Goal: Information Seeking & Learning: Learn about a topic

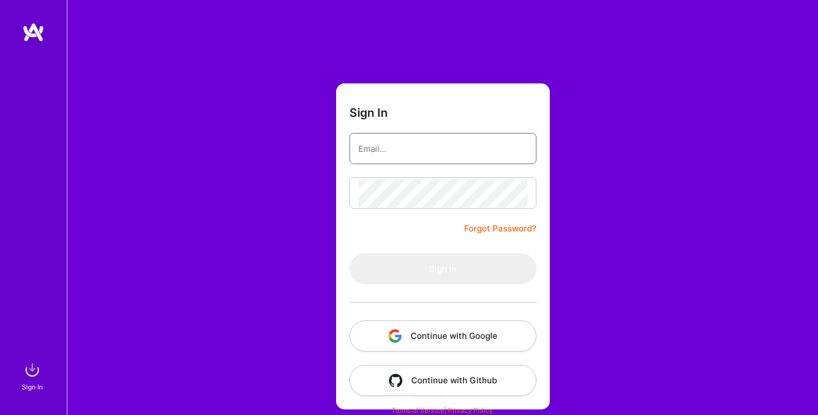
type input "nmeron@gmail.com"
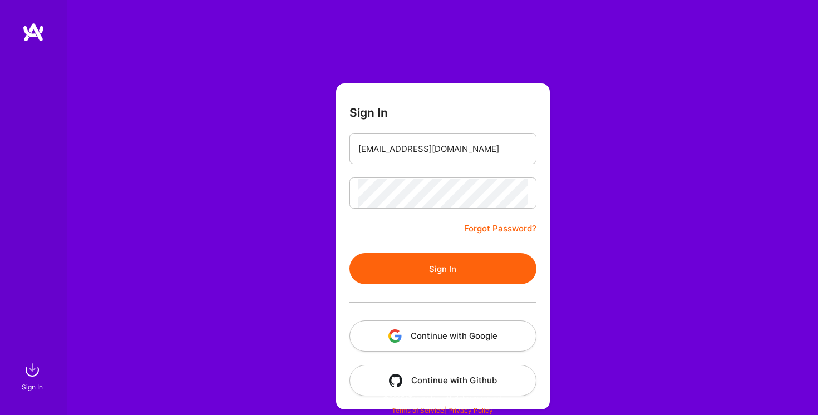
click at [440, 269] on button "Sign In" at bounding box center [443, 268] width 187 height 31
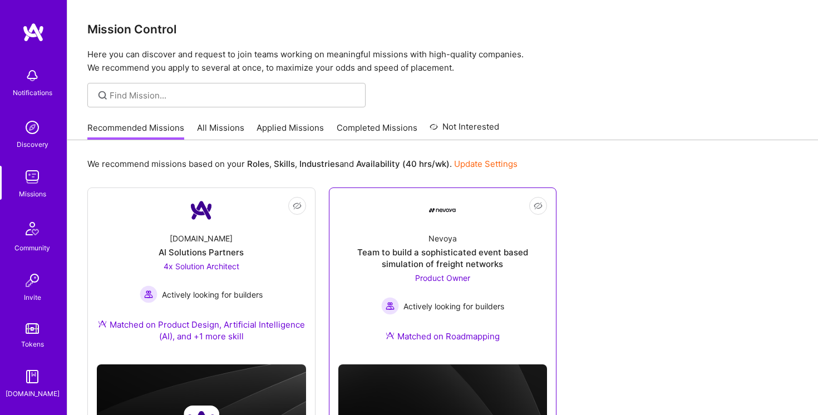
click at [459, 235] on div "Nevoya Team to build a sophisticated event based simulation of freight networks…" at bounding box center [442, 290] width 209 height 132
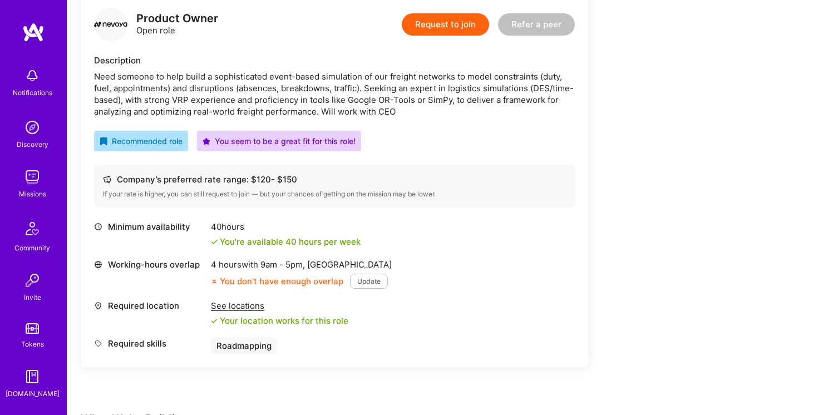
scroll to position [224, 0]
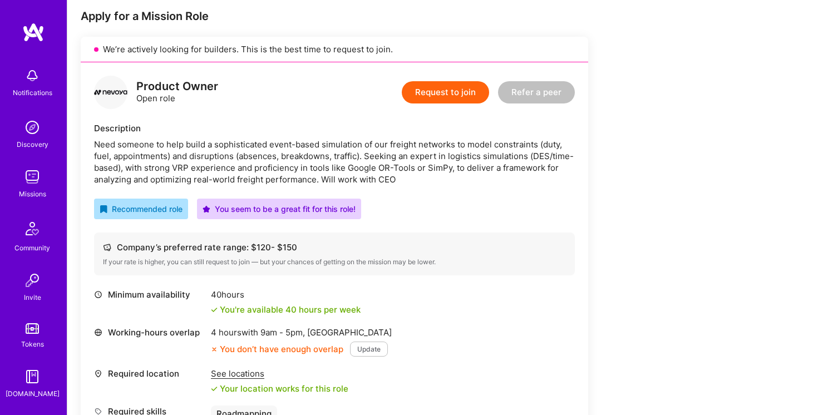
click at [609, 96] on div "Earn tokens for inviting a new A.Teamer to this mission Do you know the perfect…" at bounding box center [415, 381] width 668 height 885
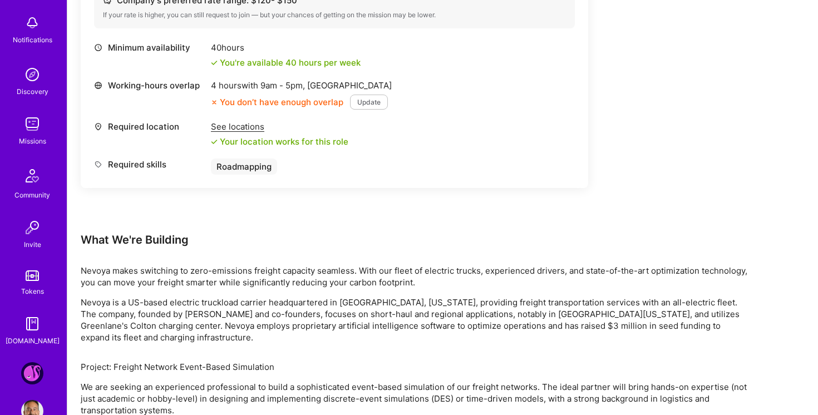
scroll to position [82, 0]
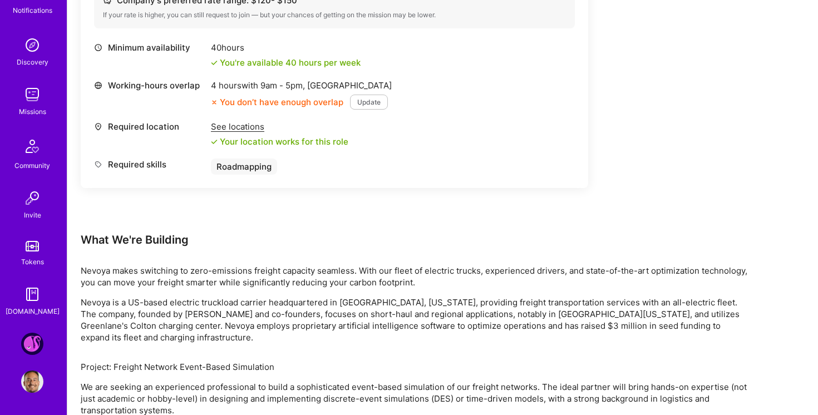
click at [31, 342] on img at bounding box center [32, 344] width 22 height 22
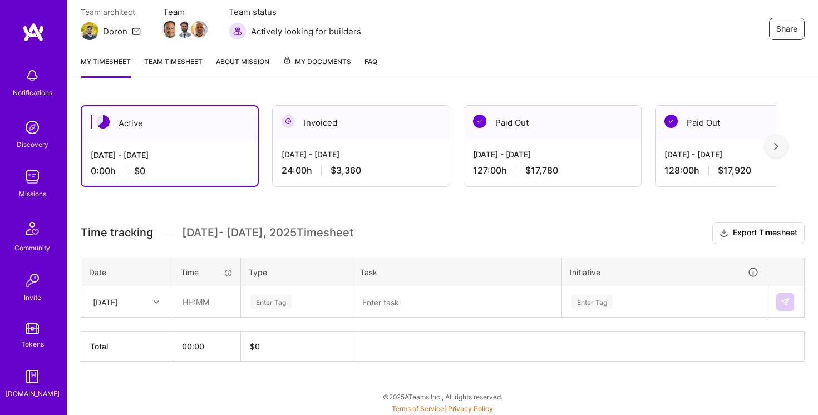
scroll to position [100, 0]
click at [311, 235] on span "Sep 1 - Sep 15 , 2025 Timesheet" at bounding box center [267, 232] width 171 height 14
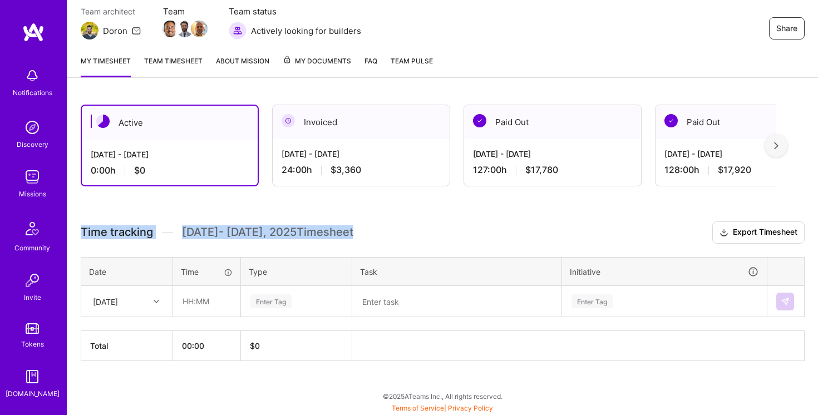
drag, startPoint x: 311, startPoint y: 235, endPoint x: 121, endPoint y: 227, distance: 190.0
click at [121, 227] on div "Time tracking Sep 1 - Sep 15 , 2025 Timesheet" at bounding box center [217, 232] width 273 height 14
click at [121, 227] on span "Time tracking" at bounding box center [117, 232] width 72 height 14
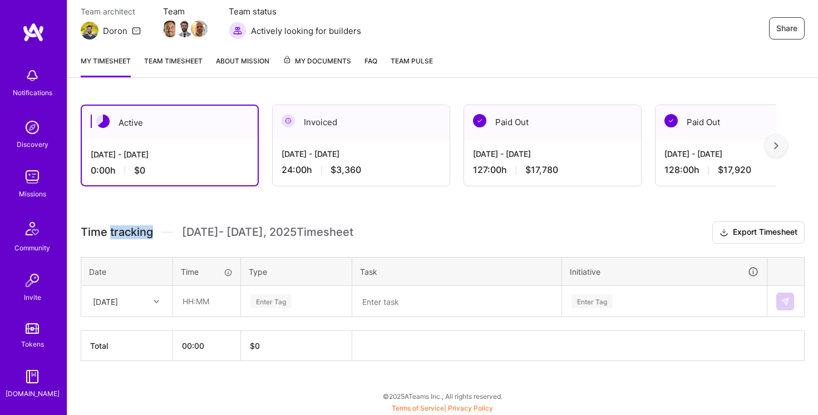
click at [121, 227] on span "Time tracking" at bounding box center [117, 232] width 72 height 14
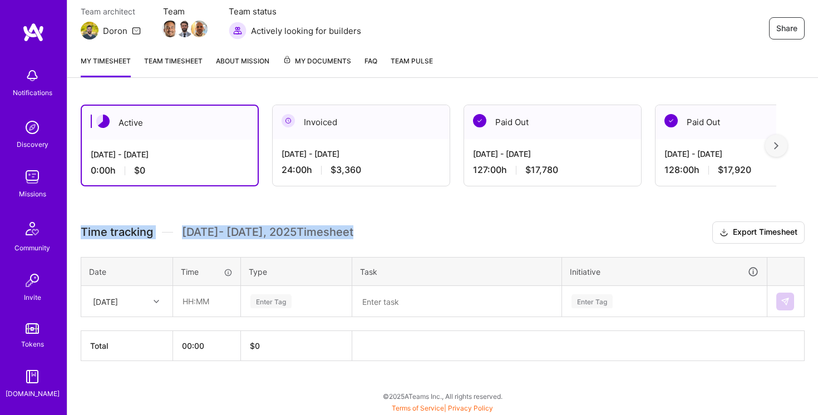
drag, startPoint x: 121, startPoint y: 227, endPoint x: 334, endPoint y: 228, distance: 213.2
click at [334, 228] on div "Time tracking Sep 1 - Sep 15 , 2025 Timesheet" at bounding box center [217, 232] width 273 height 14
click at [334, 228] on span "Sep 1 - Sep 15 , 2025 Timesheet" at bounding box center [267, 232] width 171 height 14
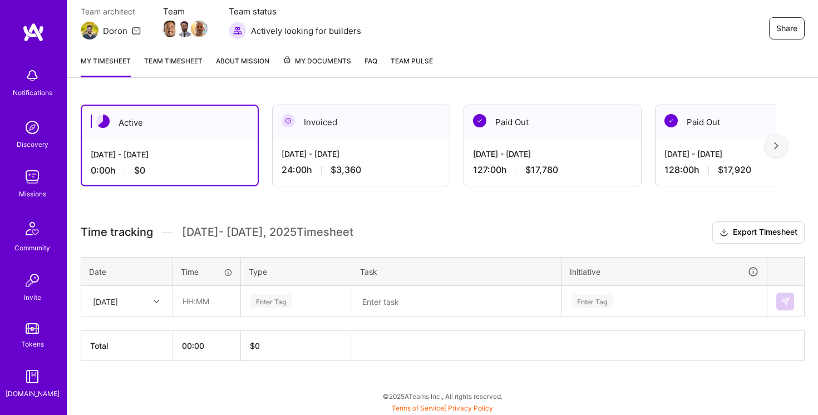
click at [334, 228] on span "Sep 1 - Sep 15 , 2025 Timesheet" at bounding box center [267, 232] width 171 height 14
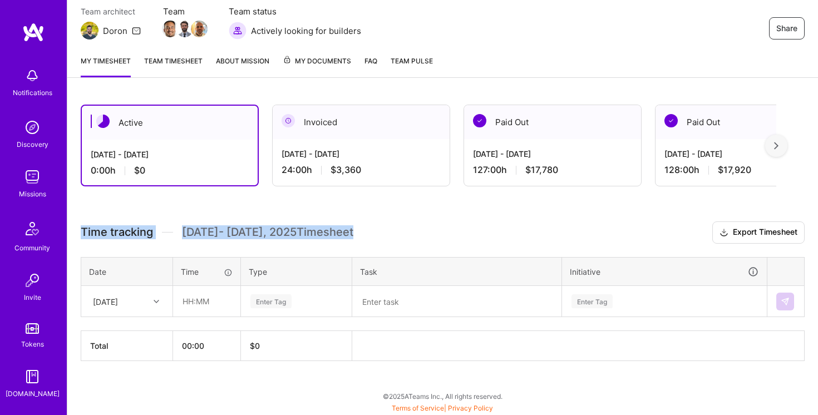
drag, startPoint x: 334, startPoint y: 228, endPoint x: 130, endPoint y: 228, distance: 204.3
click at [130, 228] on div "Time tracking Sep 1 - Sep 15 , 2025 Timesheet" at bounding box center [217, 232] width 273 height 14
click at [115, 229] on span "Time tracking" at bounding box center [117, 232] width 72 height 14
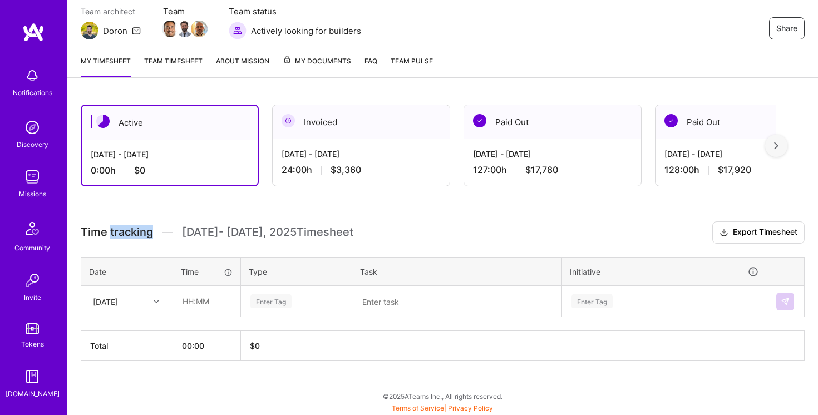
click at [115, 229] on span "Time tracking" at bounding box center [117, 232] width 72 height 14
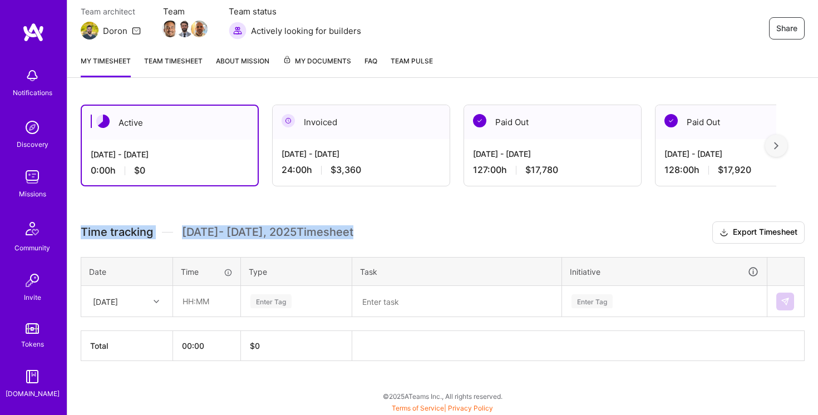
drag, startPoint x: 115, startPoint y: 229, endPoint x: 341, endPoint y: 238, distance: 226.2
click at [341, 238] on div "Time tracking Sep 1 - Sep 15 , 2025 Timesheet" at bounding box center [217, 232] width 273 height 14
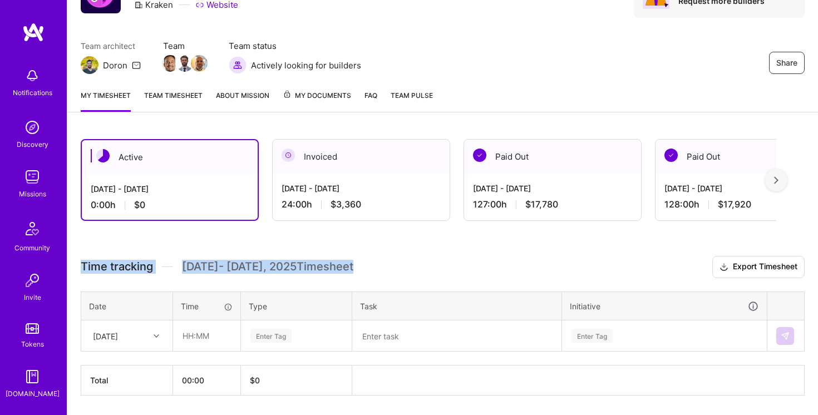
scroll to position [0, 0]
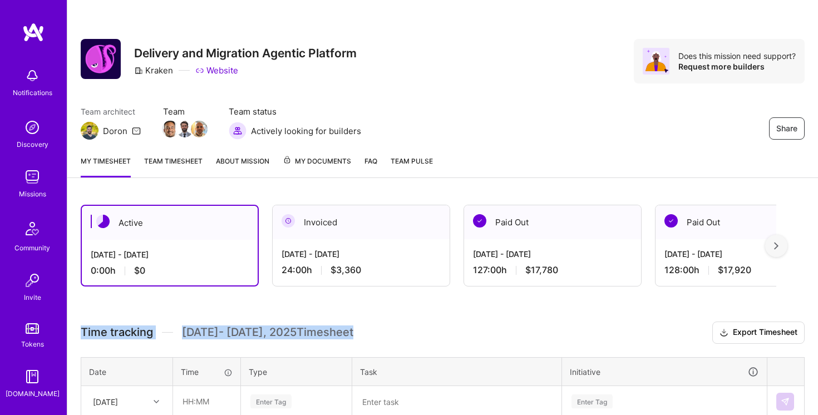
click at [180, 168] on link "Team timesheet" at bounding box center [173, 166] width 58 height 22
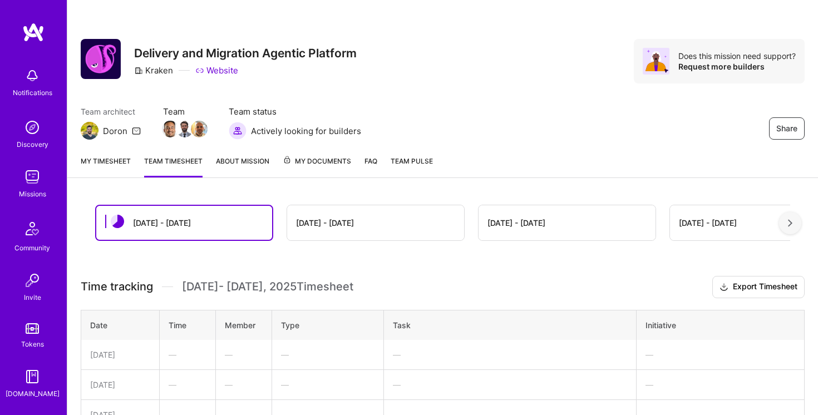
click at [100, 160] on link "My timesheet" at bounding box center [106, 166] width 50 height 22
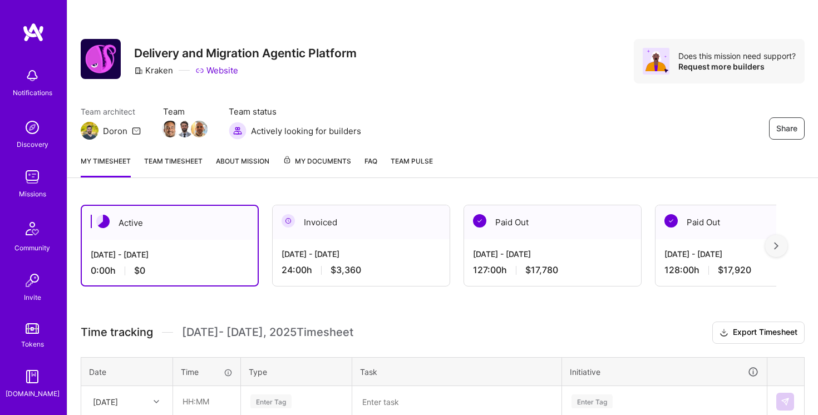
click at [326, 253] on div "[DATE] - [DATE]" at bounding box center [361, 254] width 159 height 12
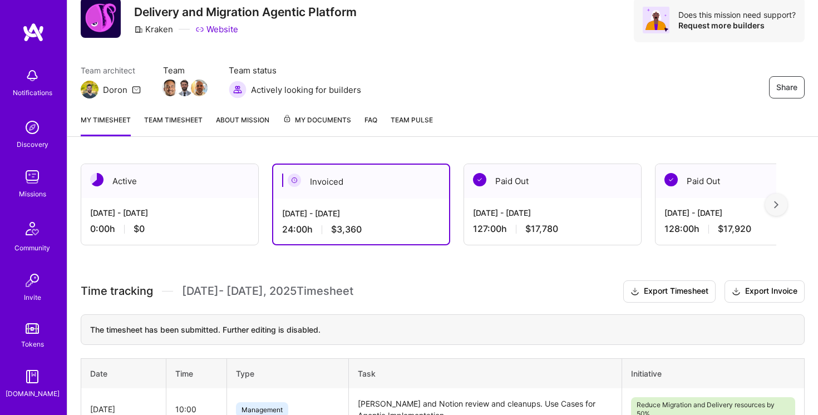
scroll to position [1, 0]
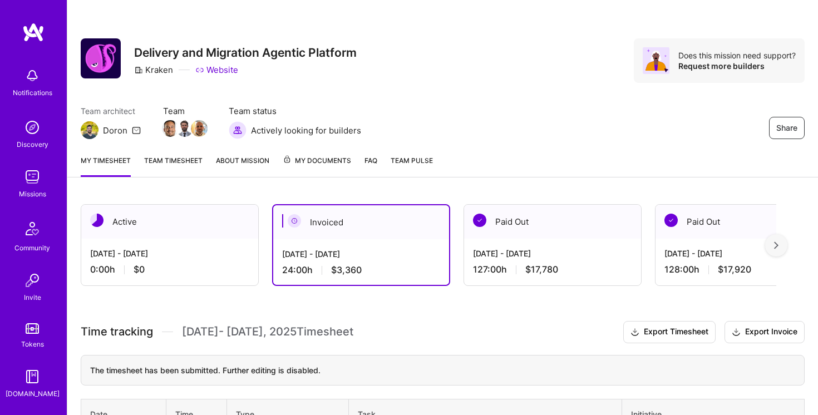
click at [197, 245] on div "Sep 1 - Sep 15, 2025 0:00 h $0" at bounding box center [169, 262] width 177 height 46
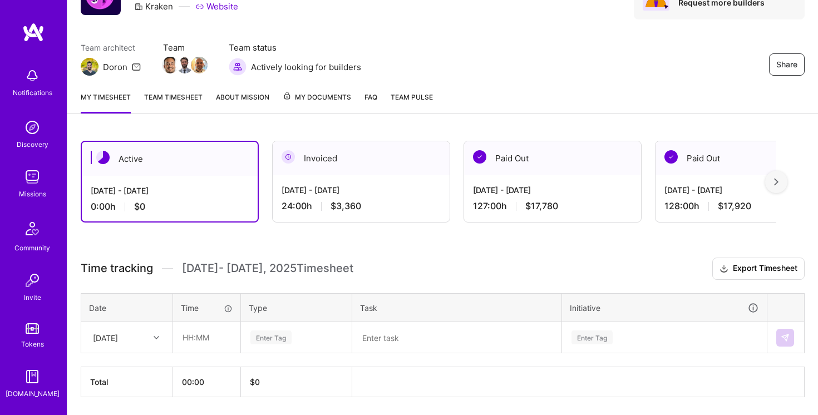
scroll to position [100, 0]
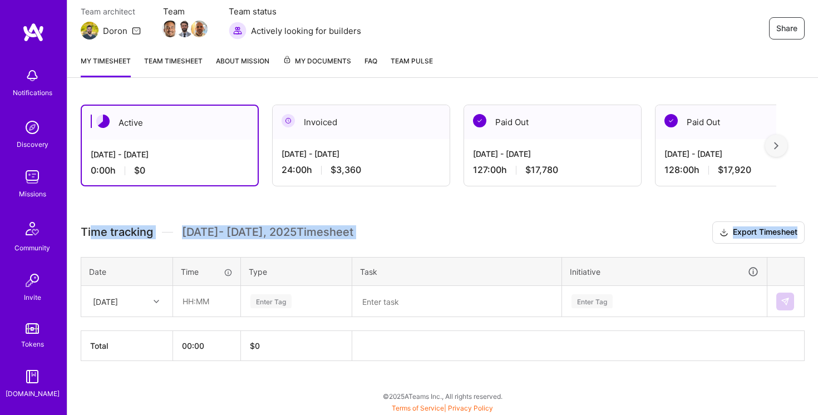
drag, startPoint x: 382, startPoint y: 243, endPoint x: 90, endPoint y: 232, distance: 291.9
click at [90, 232] on div "Time tracking Sep 1 - Sep 15 , 2025 Timesheet Export Timesheet Date Time Type T…" at bounding box center [443, 292] width 724 height 140
click at [90, 232] on span "Time tracking" at bounding box center [117, 232] width 72 height 14
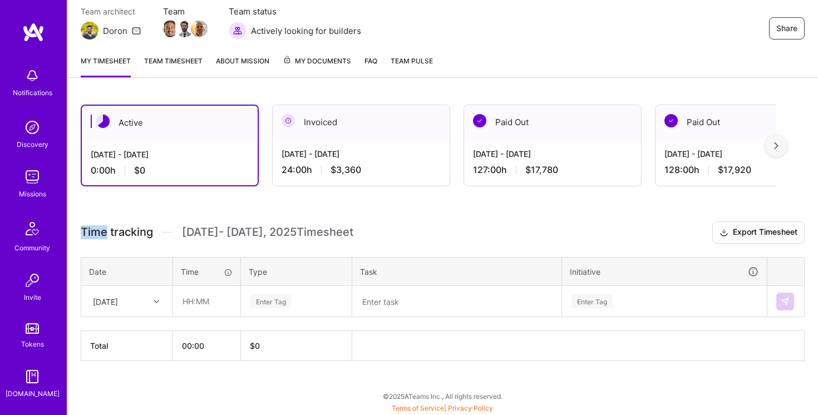
click at [90, 232] on span "Time tracking" at bounding box center [117, 232] width 72 height 14
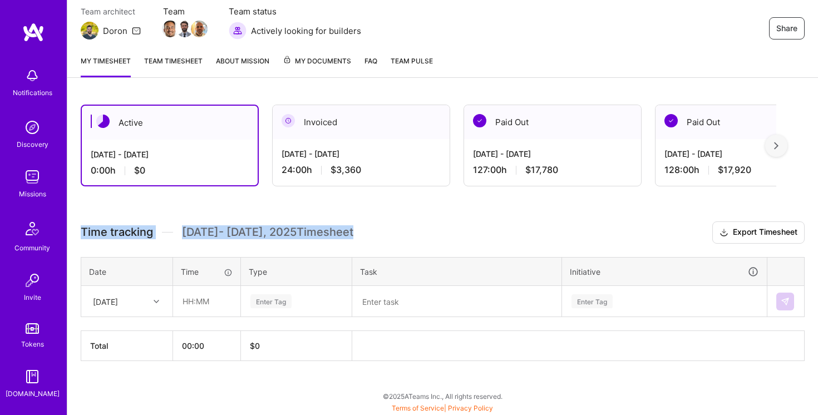
drag, startPoint x: 90, startPoint y: 232, endPoint x: 369, endPoint y: 232, distance: 278.3
click at [369, 232] on h3 "Time tracking Sep 1 - Sep 15 , 2025 Timesheet Export Timesheet" at bounding box center [443, 233] width 724 height 22
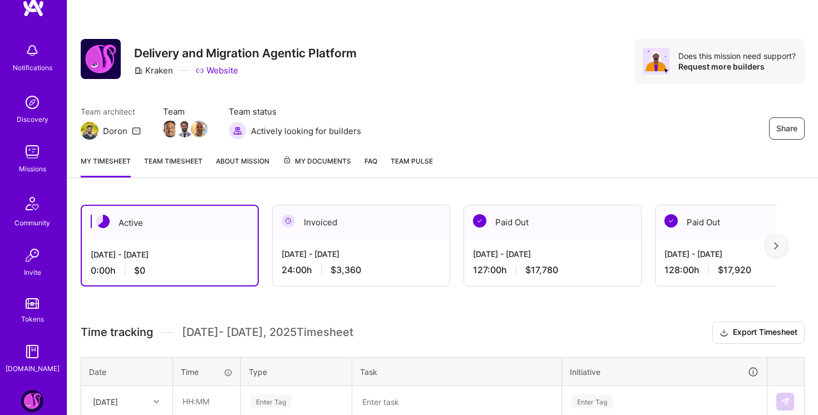
scroll to position [0, 0]
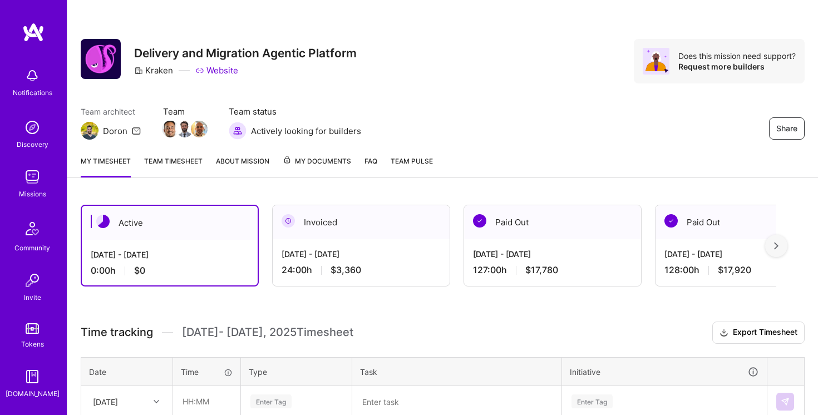
click at [33, 175] on img at bounding box center [32, 177] width 22 height 22
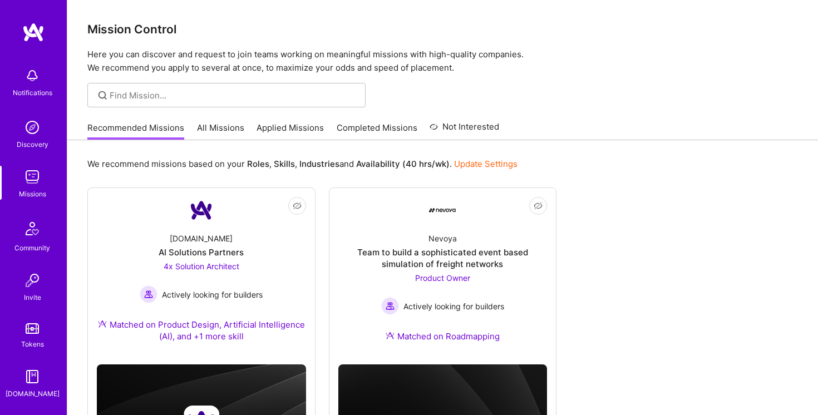
click at [220, 133] on link "All Missions" at bounding box center [220, 131] width 47 height 18
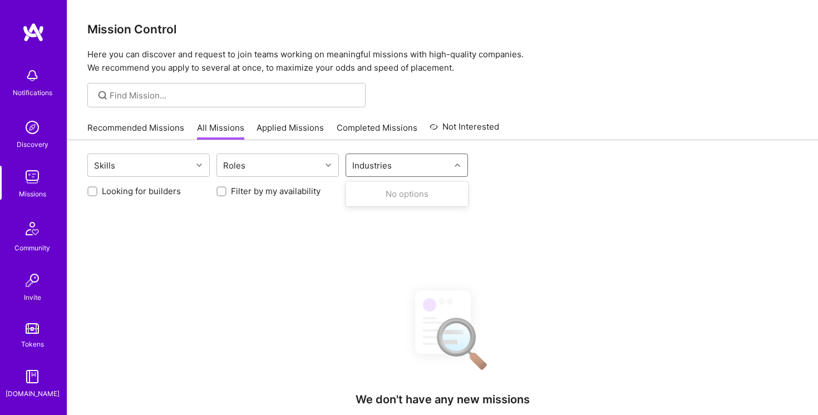
click at [421, 162] on div "Industries" at bounding box center [398, 165] width 104 height 22
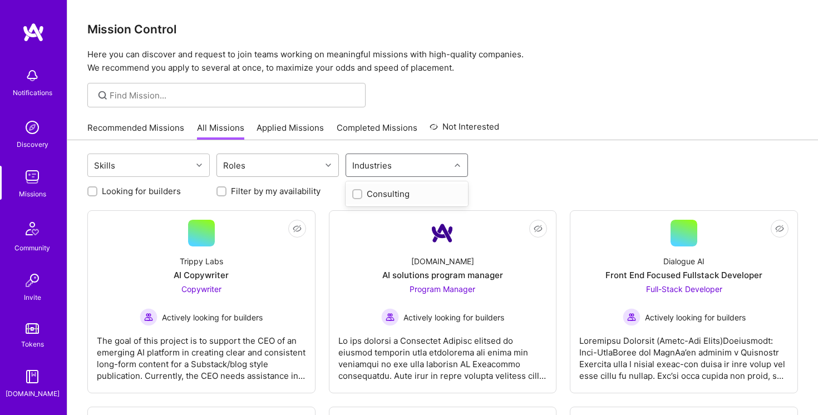
click at [298, 161] on div "Roles" at bounding box center [269, 165] width 104 height 22
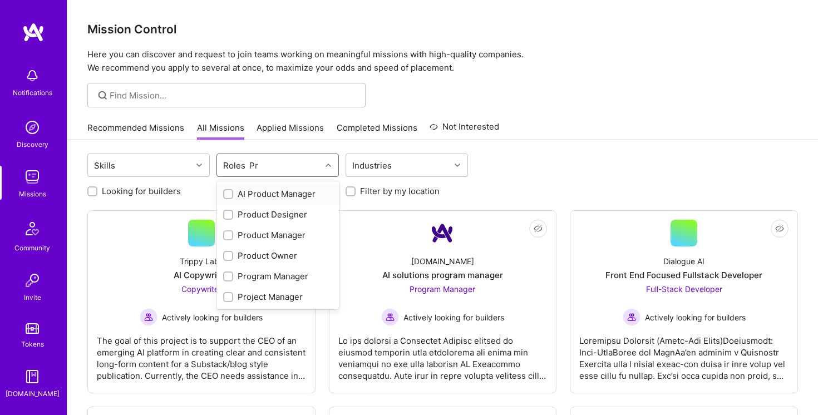
type input "Pro"
click at [233, 234] on div "Product Manager" at bounding box center [277, 235] width 109 height 12
checkbox input "true"
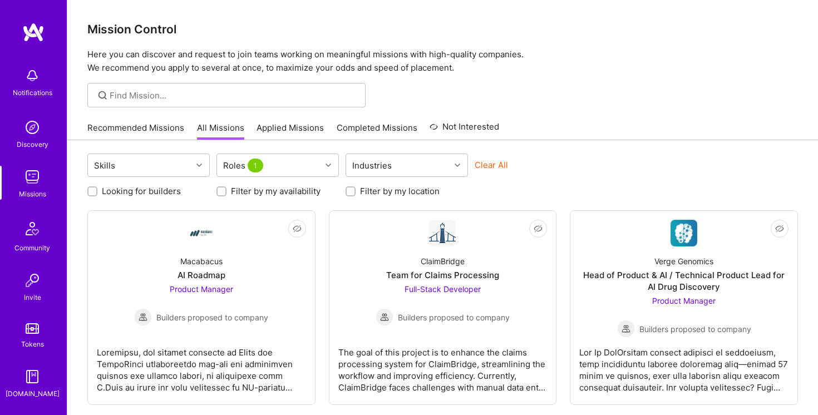
click at [551, 156] on div "Skills Roles 1 Industries Clear All" at bounding box center [442, 167] width 711 height 26
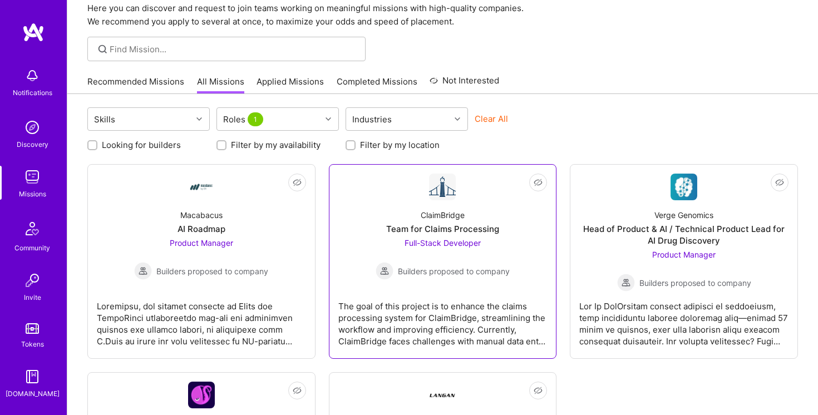
scroll to position [53, 0]
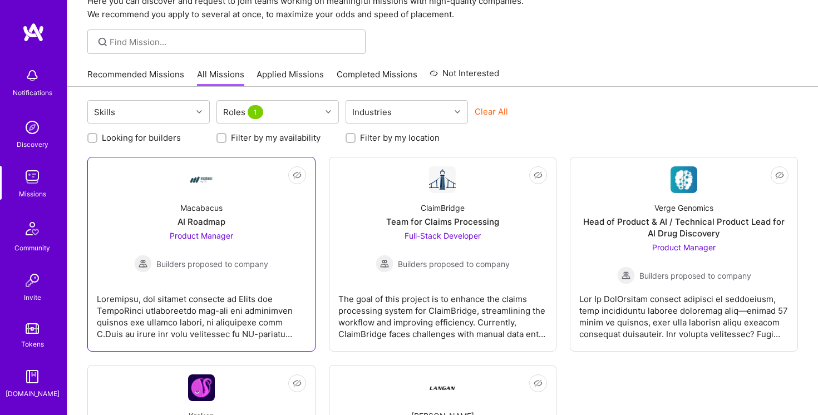
click at [198, 210] on div "Macabacus" at bounding box center [201, 208] width 42 height 12
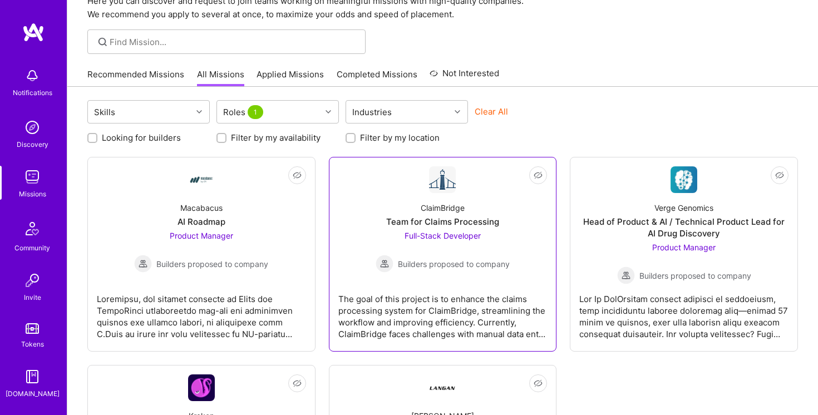
scroll to position [89, 0]
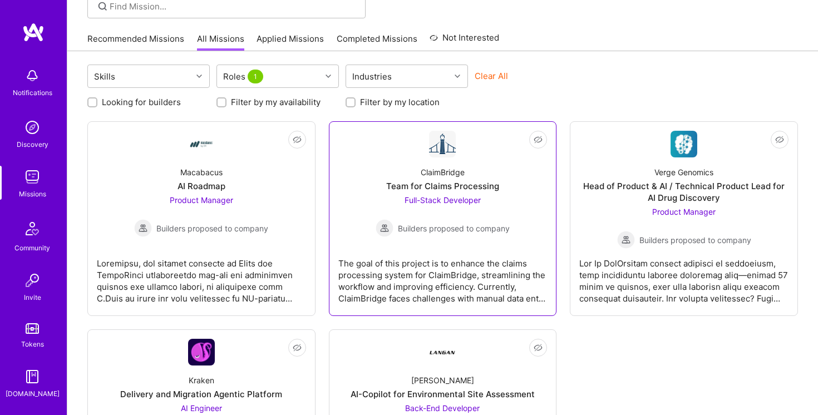
click at [439, 163] on div "ClaimBridge Team for Claims Processing Full-Stack Developer Builders proposed t…" at bounding box center [442, 198] width 209 height 80
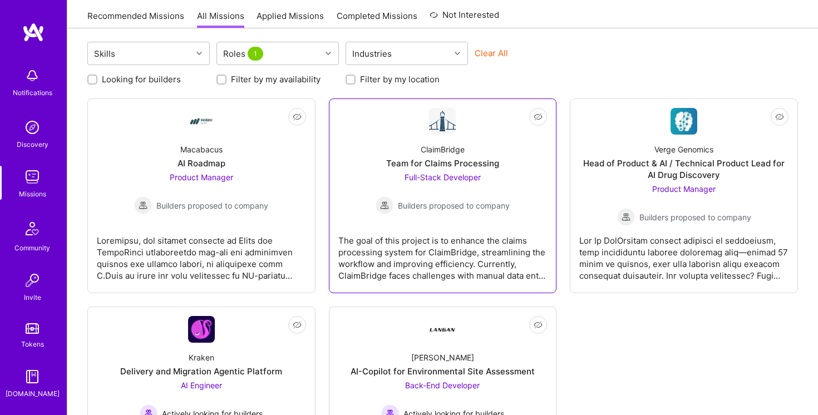
scroll to position [122, 0]
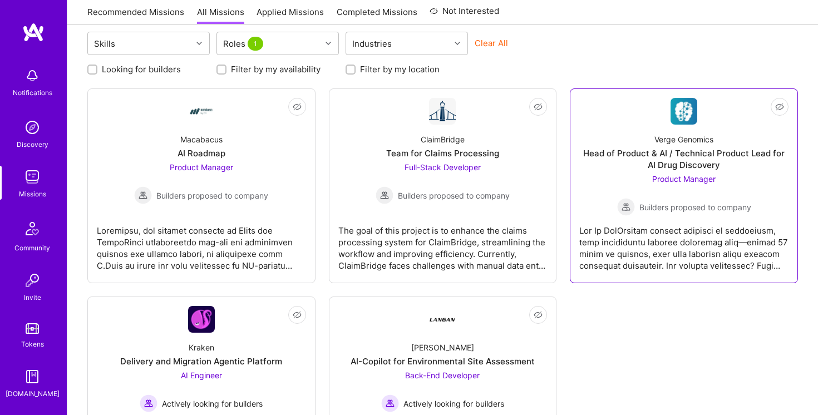
click at [682, 131] on div "Verge Genomics Head of Product & AI / Technical Product Lead for AI Drug Discov…" at bounding box center [684, 170] width 209 height 91
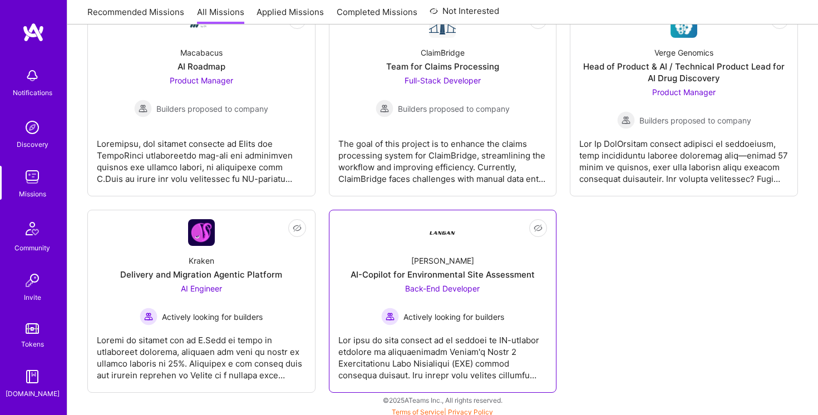
scroll to position [213, 0]
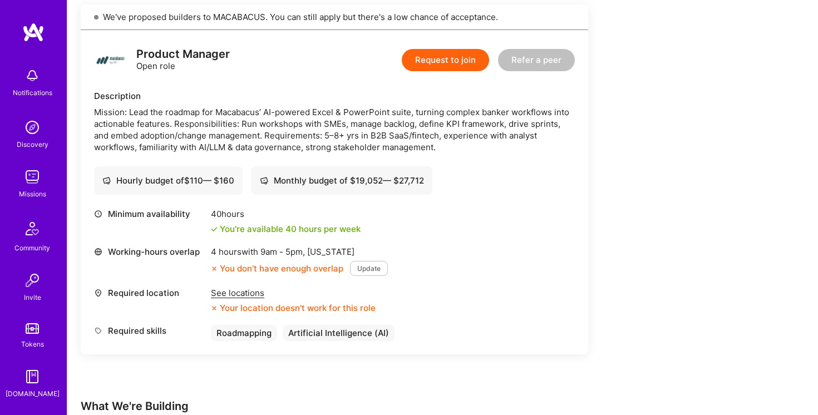
scroll to position [261, 0]
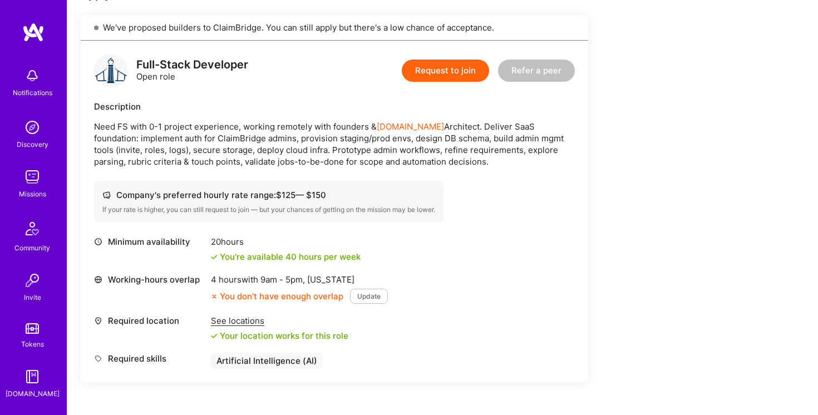
scroll to position [247, 0]
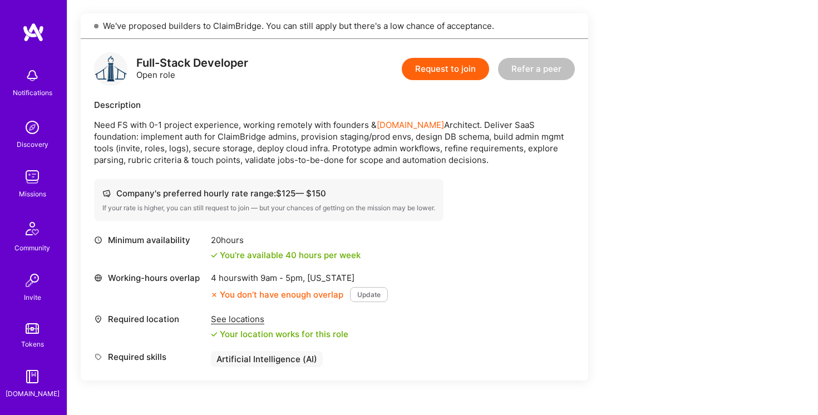
click at [370, 229] on div "Full-Stack Developer Open role Request to join Refer a peer Description Need FS…" at bounding box center [335, 210] width 508 height 342
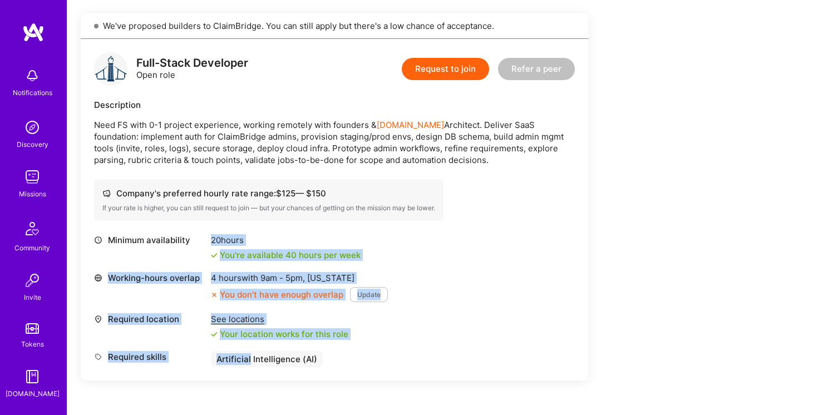
drag, startPoint x: 370, startPoint y: 229, endPoint x: 402, endPoint y: 363, distance: 138.0
click at [402, 362] on div "Full-Stack Developer Open role Request to join Refer a peer Description Need FS…" at bounding box center [335, 210] width 508 height 342
click at [402, 363] on div "Required skills Artificial Intelligence (AI)" at bounding box center [334, 359] width 481 height 16
drag, startPoint x: 402, startPoint y: 363, endPoint x: 400, endPoint y: 218, distance: 144.8
click at [400, 218] on div "Full-Stack Developer Open role Request to join Refer a peer Description Need FS…" at bounding box center [335, 210] width 508 height 342
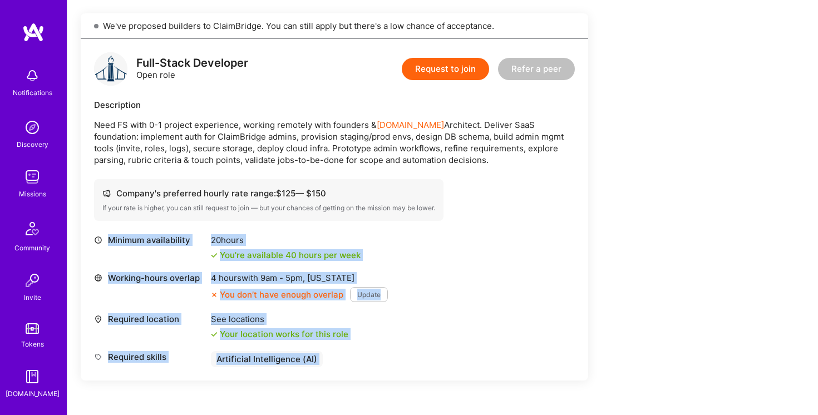
click at [409, 240] on div "Minimum availability 20 hours You're available 40 hours per week" at bounding box center [334, 247] width 481 height 27
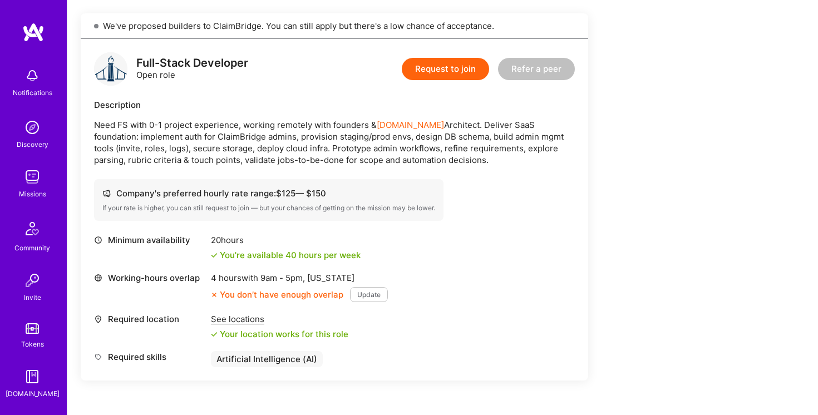
drag, startPoint x: 465, startPoint y: 163, endPoint x: 94, endPoint y: 125, distance: 372.7
click at [94, 125] on p "Need FS with 0-1 project experience, working remotely with founders & A.Team Ar…" at bounding box center [334, 142] width 481 height 47
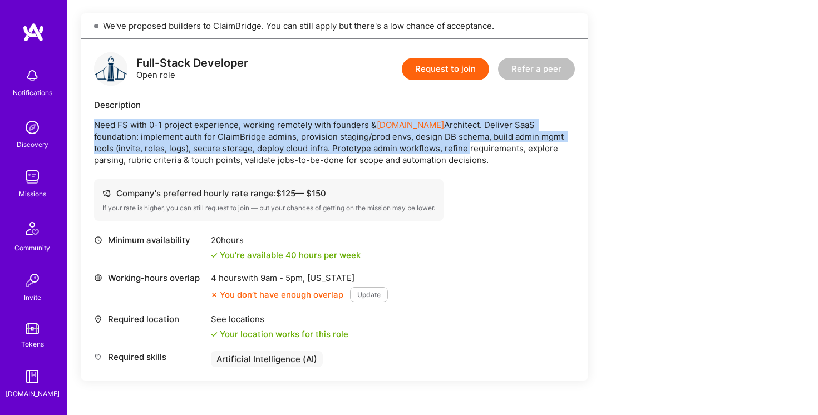
drag, startPoint x: 94, startPoint y: 125, endPoint x: 402, endPoint y: 152, distance: 309.1
click at [402, 151] on p "Need FS with 0-1 project experience, working remotely with founders & A.Team Ar…" at bounding box center [334, 142] width 481 height 47
click at [402, 152] on p "Need FS with 0-1 project experience, working remotely with founders & A.Team Ar…" at bounding box center [334, 142] width 481 height 47
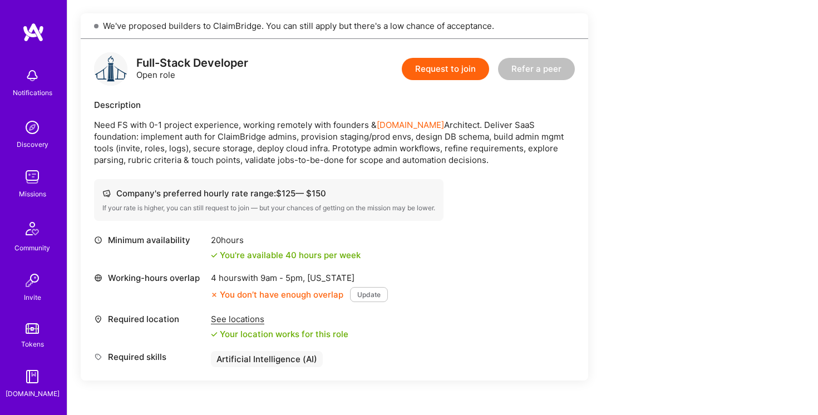
drag, startPoint x: 434, startPoint y: 161, endPoint x: 99, endPoint y: 120, distance: 337.7
click at [99, 120] on p "Need FS with 0-1 project experience, working remotely with founders & A.Team Ar…" at bounding box center [334, 142] width 481 height 47
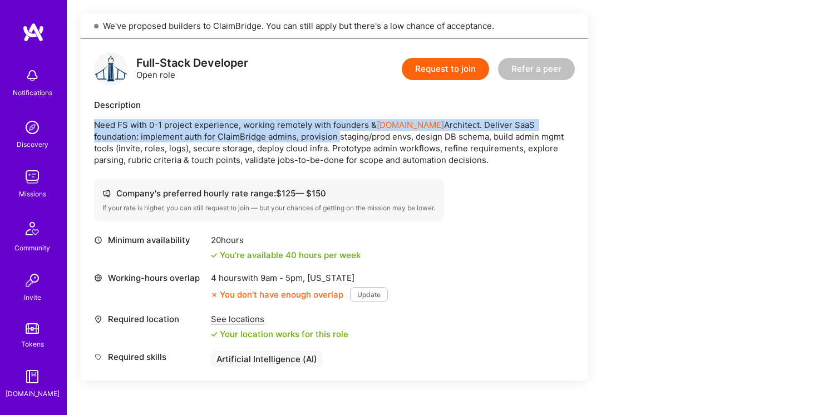
drag, startPoint x: 99, startPoint y: 120, endPoint x: 270, endPoint y: 132, distance: 171.9
click at [271, 132] on p "Need FS with 0-1 project experience, working remotely with founders & A.Team Ar…" at bounding box center [334, 142] width 481 height 47
click at [270, 132] on p "Need FS with 0-1 project experience, working remotely with founders & A.Team Ar…" at bounding box center [334, 142] width 481 height 47
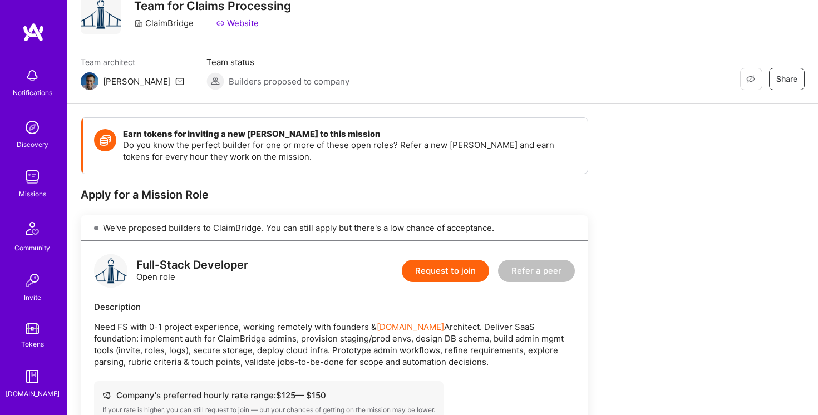
scroll to position [108, 0]
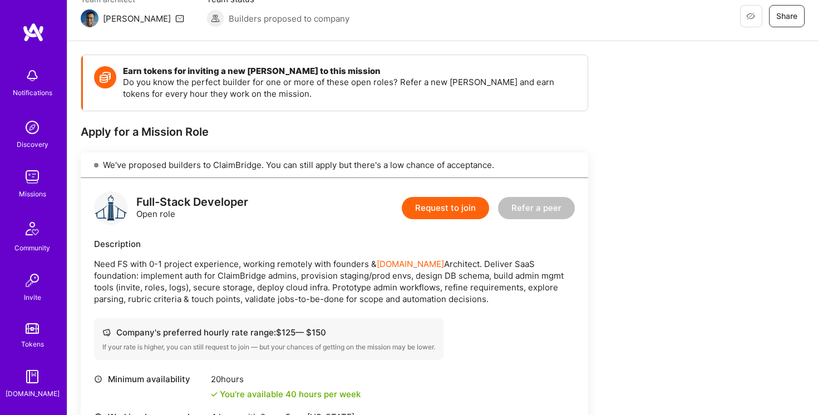
click at [404, 290] on p "Need FS with 0-1 project experience, working remotely with founders & A.Team Ar…" at bounding box center [334, 281] width 481 height 47
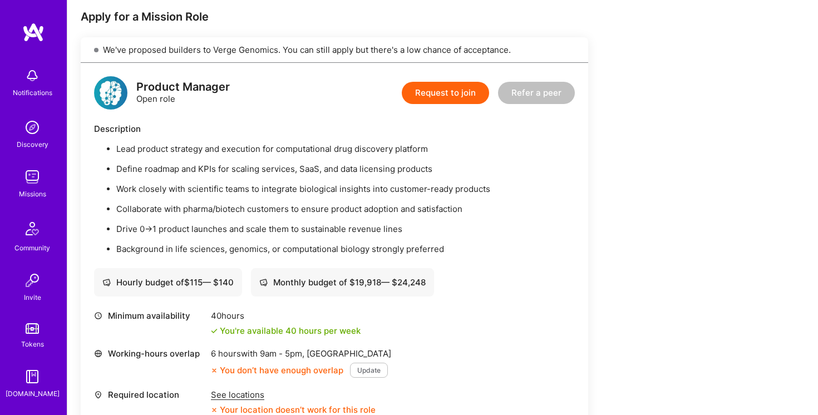
scroll to position [230, 0]
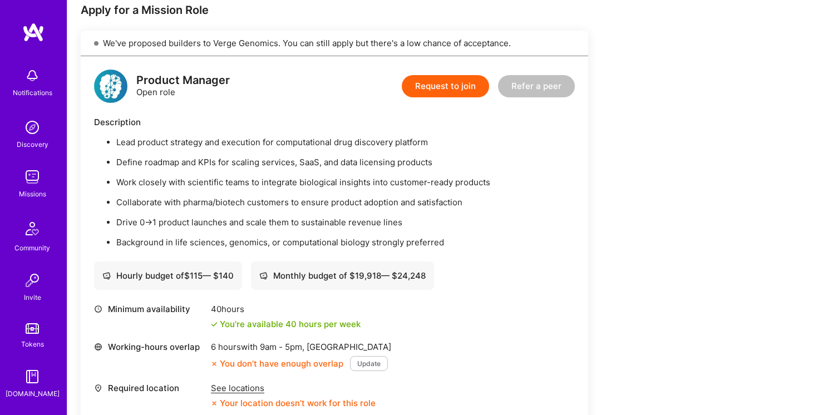
click at [509, 234] on ul "Lead product strategy and execution for computational drug discovery platform D…" at bounding box center [334, 192] width 481 height 112
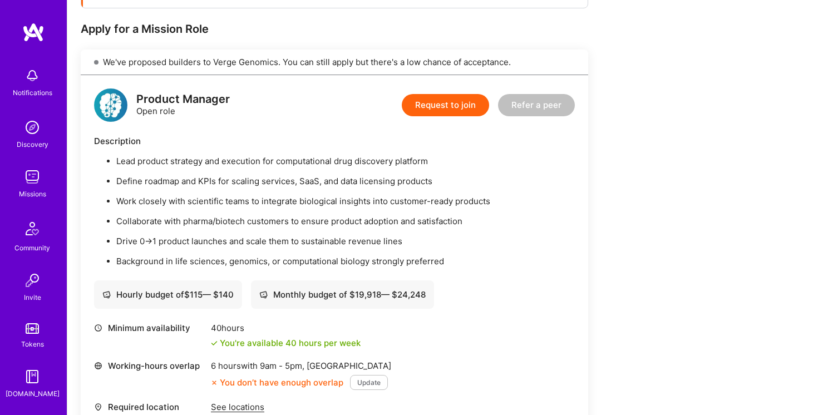
scroll to position [210, 0]
click at [369, 161] on p "Lead product strategy and execution for computational drug discovery platform" at bounding box center [345, 162] width 459 height 12
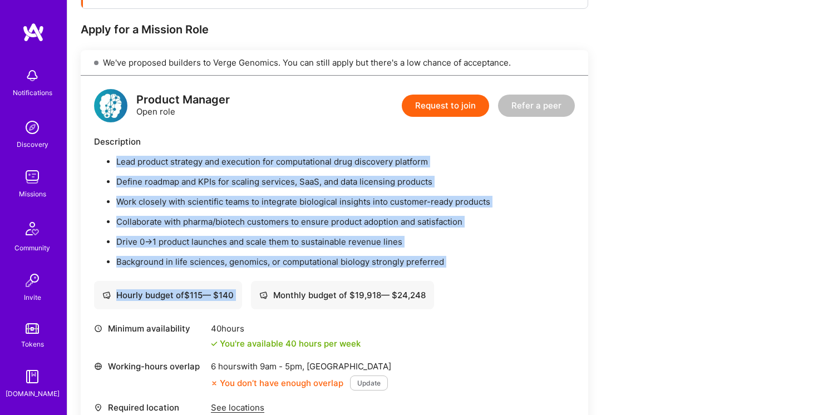
drag, startPoint x: 369, startPoint y: 161, endPoint x: 463, endPoint y: 280, distance: 152.1
click at [463, 280] on div "Product Manager Open role Request to join Refer a peer Description Lead product…" at bounding box center [335, 286] width 508 height 421
click at [462, 258] on p "Background in life sciences, genomics, or computational biology strongly prefer…" at bounding box center [345, 262] width 459 height 12
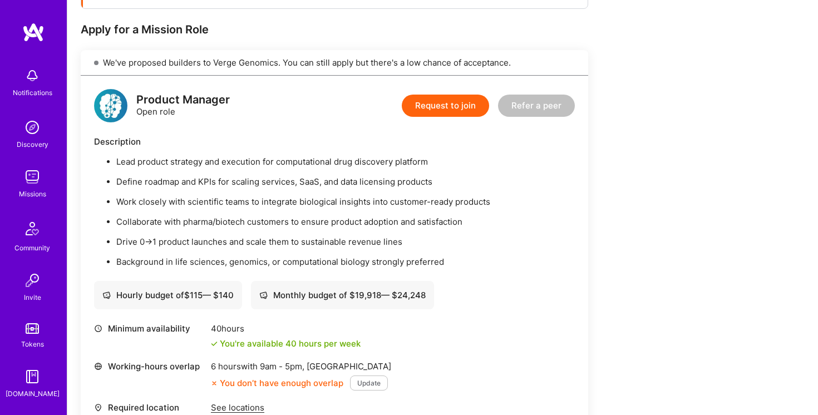
click at [468, 268] on div "Product Manager Open role Request to join Refer a peer Description Lead product…" at bounding box center [335, 286] width 508 height 421
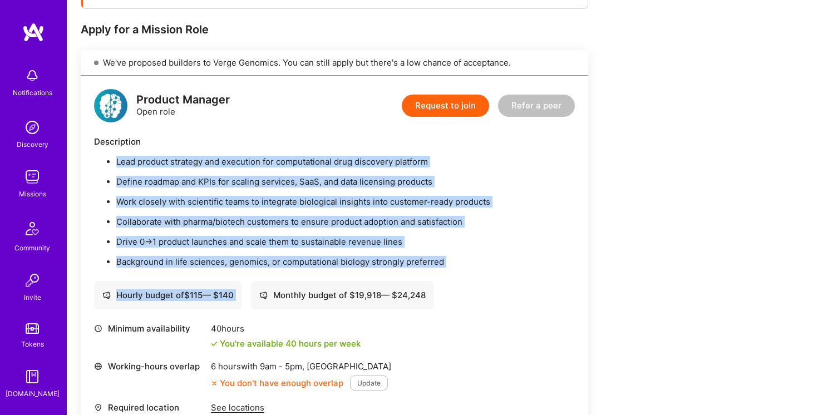
drag, startPoint x: 468, startPoint y: 268, endPoint x: 429, endPoint y: 146, distance: 128.2
click at [429, 146] on div "Product Manager Open role Request to join Refer a peer Description Lead product…" at bounding box center [335, 286] width 508 height 421
click at [429, 146] on div "Description" at bounding box center [334, 142] width 481 height 12
drag, startPoint x: 429, startPoint y: 146, endPoint x: 466, endPoint y: 263, distance: 122.3
click at [466, 263] on div "Description Lead product strategy and execution for computational drug discover…" at bounding box center [334, 202] width 481 height 132
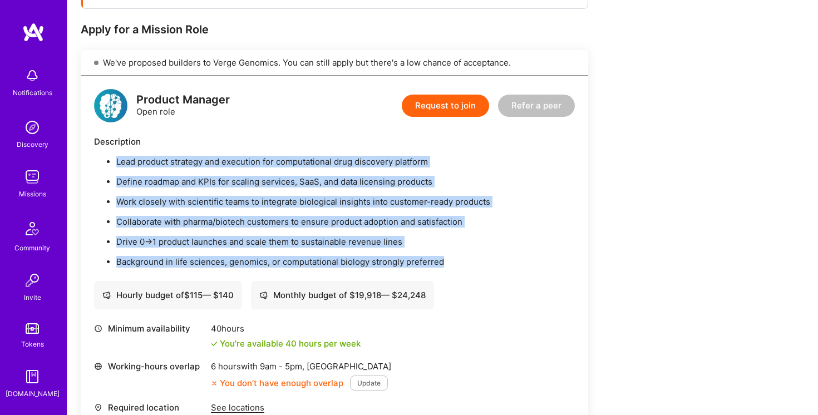
click at [466, 262] on p "Background in life sciences, genomics, or computational biology strongly prefer…" at bounding box center [345, 262] width 459 height 12
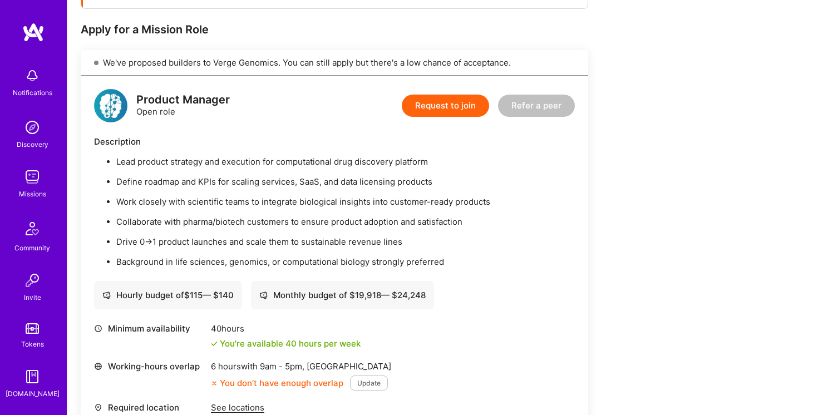
click at [466, 262] on p "Background in life sciences, genomics, or computational biology strongly prefer…" at bounding box center [345, 262] width 459 height 12
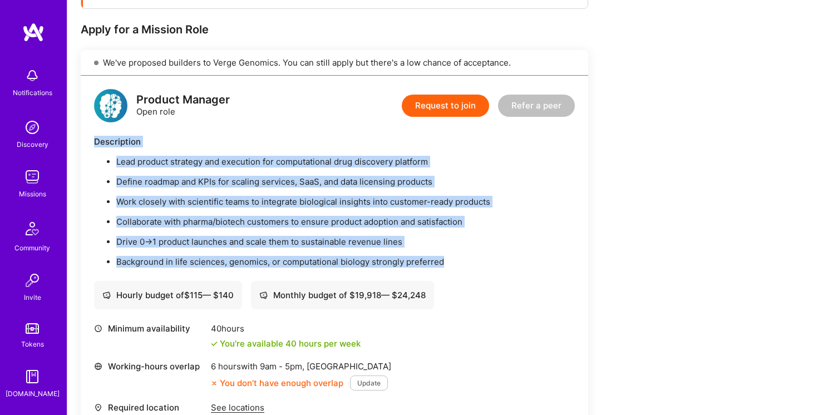
drag, startPoint x: 466, startPoint y: 262, endPoint x: 439, endPoint y: 144, distance: 120.7
click at [439, 144] on div "Description Lead product strategy and execution for computational drug discover…" at bounding box center [334, 202] width 481 height 132
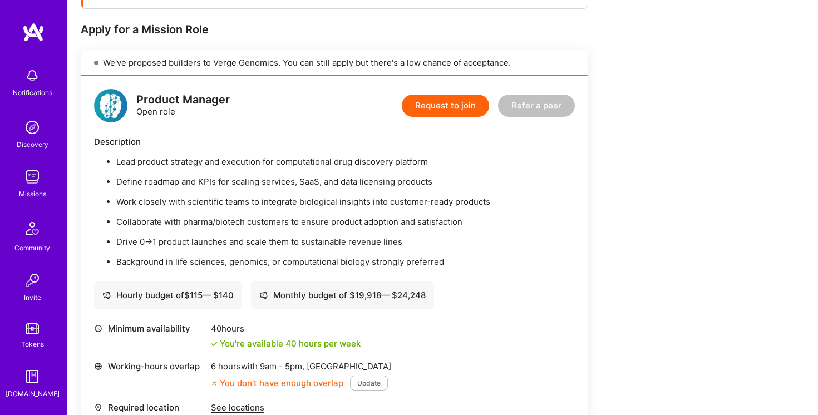
click at [439, 158] on p "Lead product strategy and execution for computational drug discovery platform" at bounding box center [345, 162] width 459 height 12
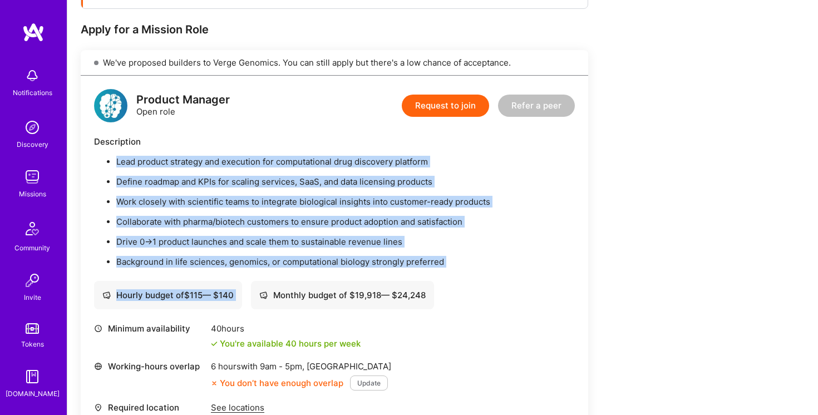
drag, startPoint x: 439, startPoint y: 158, endPoint x: 451, endPoint y: 279, distance: 122.0
click at [451, 279] on div "Product Manager Open role Request to join Refer a peer Description Lead product…" at bounding box center [335, 286] width 508 height 421
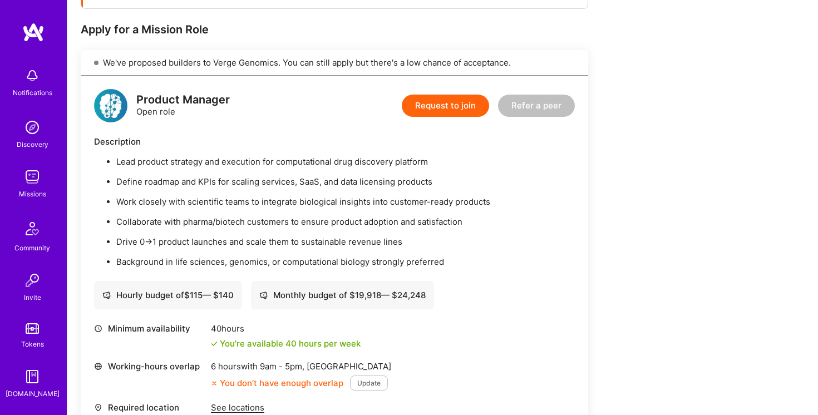
click at [455, 272] on div "Product Manager Open role Request to join Refer a peer Description Lead product…" at bounding box center [335, 286] width 508 height 421
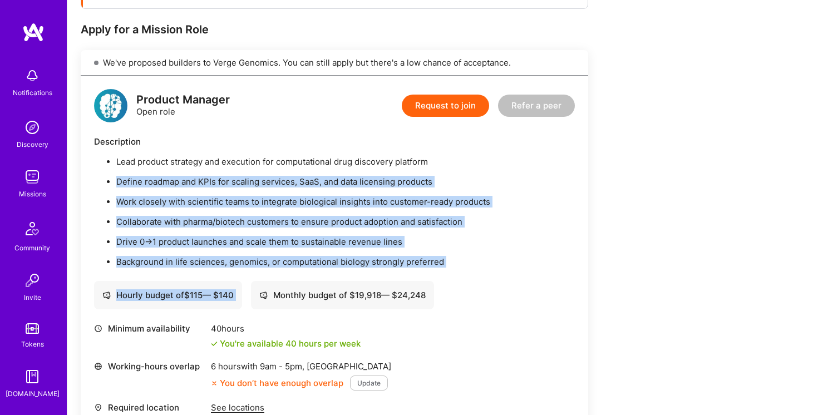
drag, startPoint x: 455, startPoint y: 272, endPoint x: 427, endPoint y: 143, distance: 132.7
click at [427, 143] on div "Product Manager Open role Request to join Refer a peer Description Lead product…" at bounding box center [335, 286] width 508 height 421
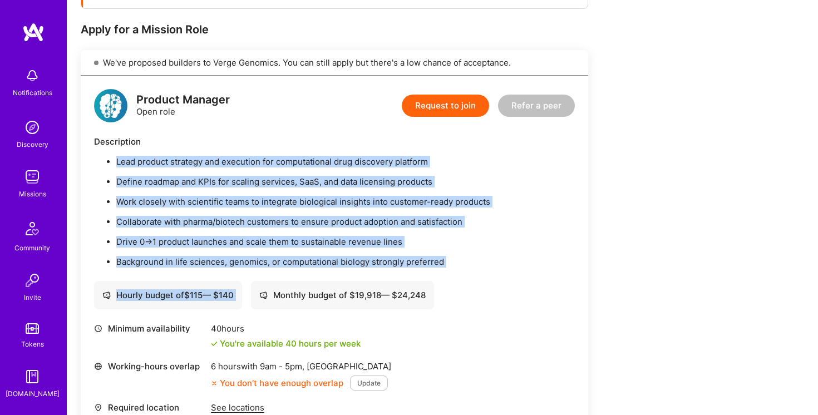
click at [427, 143] on div "Description" at bounding box center [334, 142] width 481 height 12
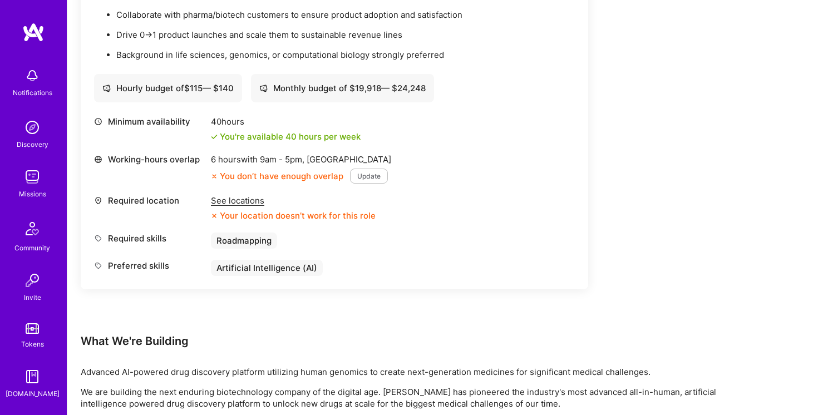
scroll to position [371, 0]
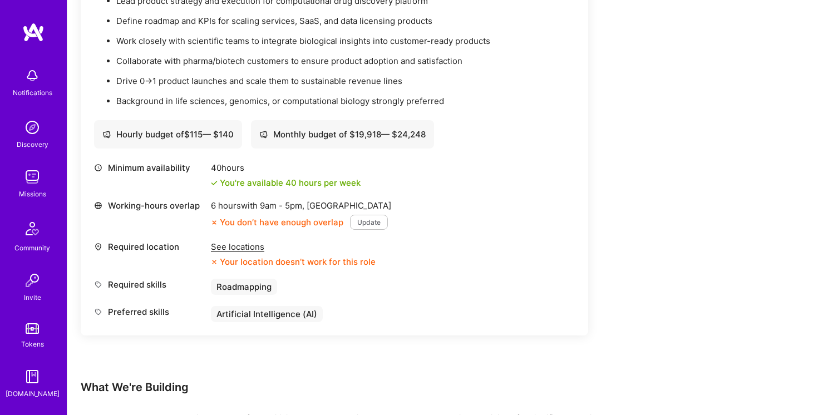
click at [261, 247] on div "See locations" at bounding box center [293, 247] width 165 height 12
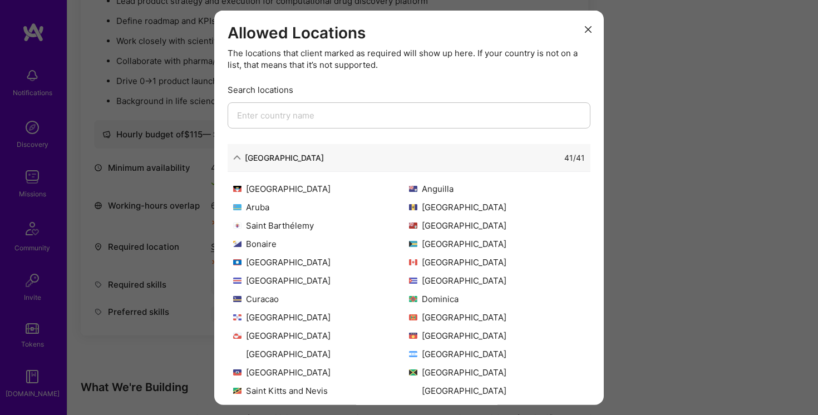
scroll to position [107, 0]
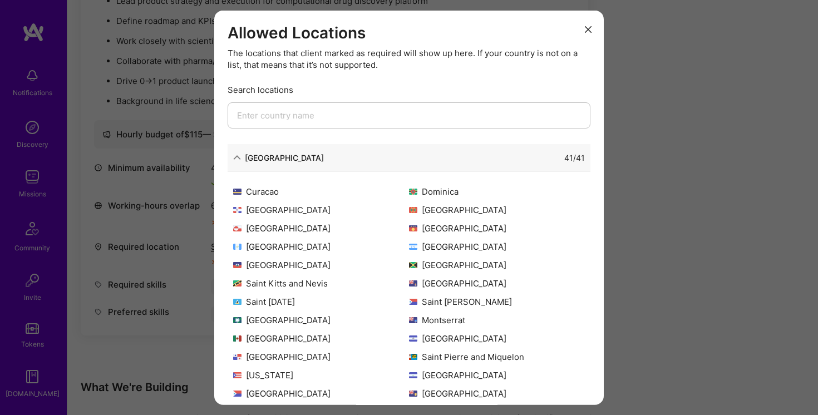
click at [767, 229] on div "Allowed Locations The locations that client marked as required will show up her…" at bounding box center [409, 207] width 818 height 415
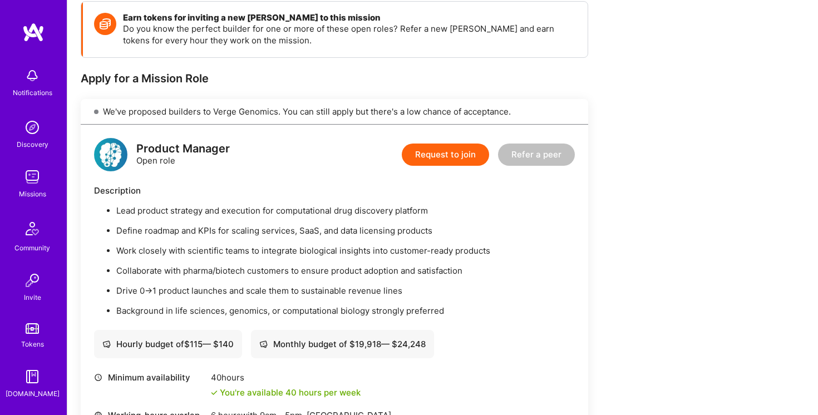
scroll to position [0, 0]
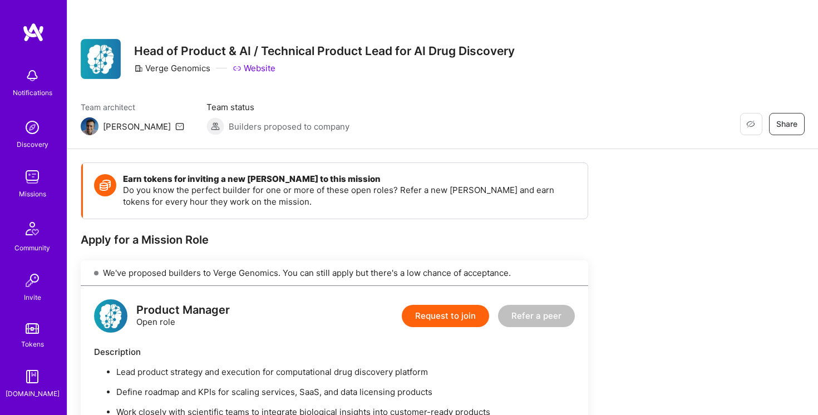
click at [455, 136] on div "Restore Not Interested Share Head of Product & AI / Technical Product Lead for …" at bounding box center [442, 74] width 751 height 149
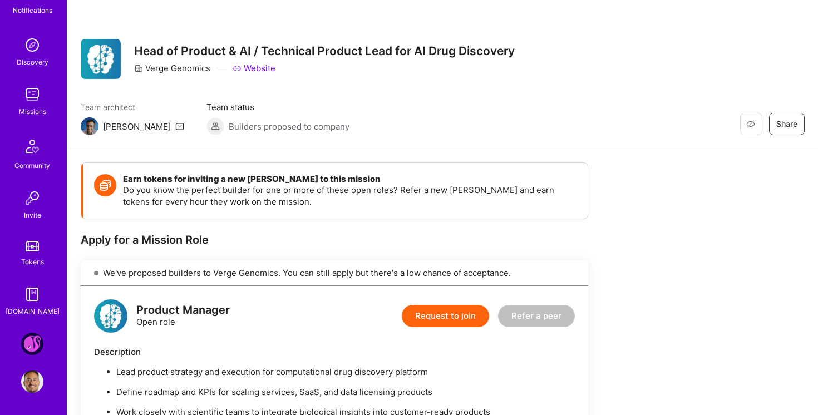
click at [32, 352] on img at bounding box center [32, 344] width 22 height 22
